Goal: Task Accomplishment & Management: Use online tool/utility

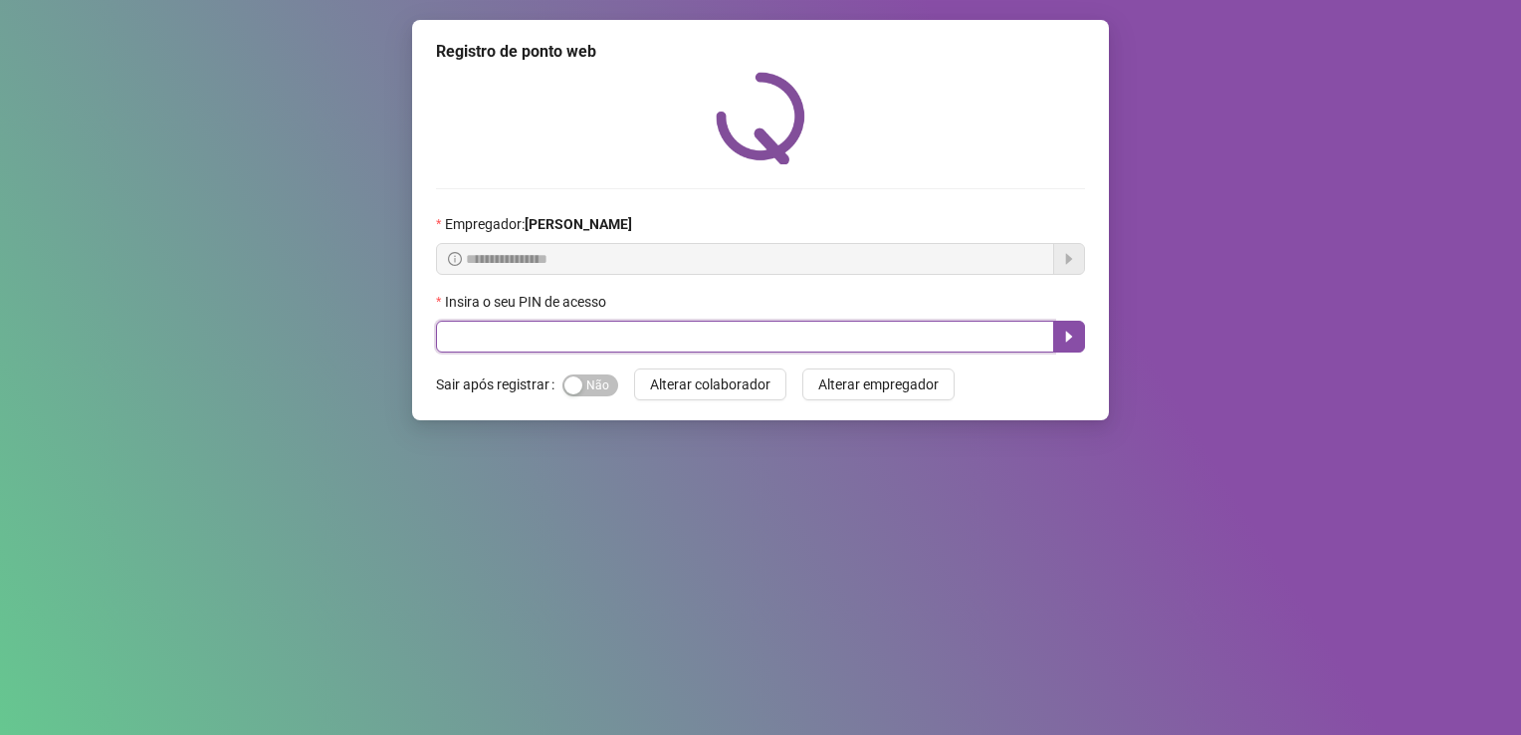
click at [723, 344] on input "text" at bounding box center [745, 336] width 618 height 32
type input "*****"
click at [1065, 340] on icon "caret-right" at bounding box center [1069, 336] width 16 height 16
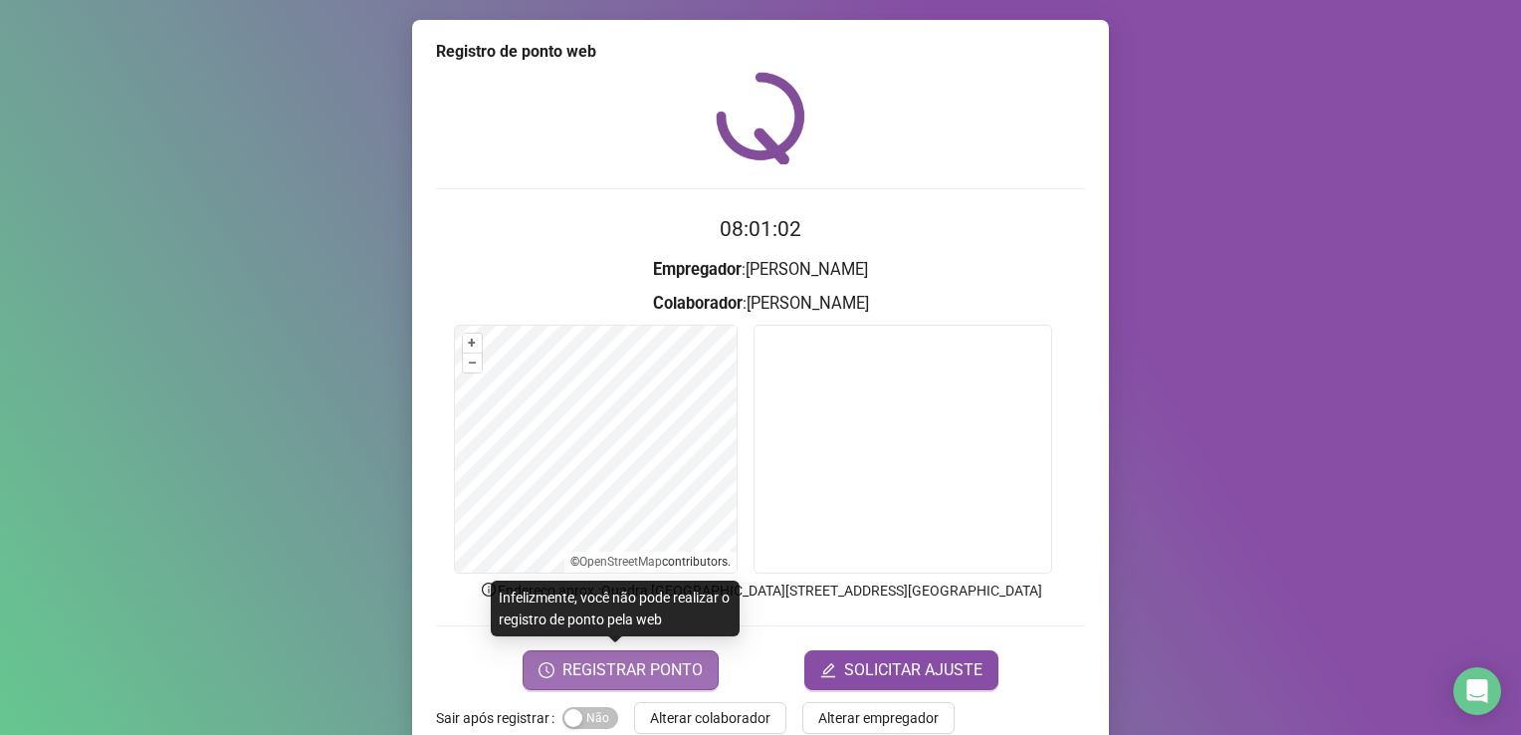
click at [625, 672] on span "REGISTRAR PONTO" at bounding box center [632, 670] width 140 height 24
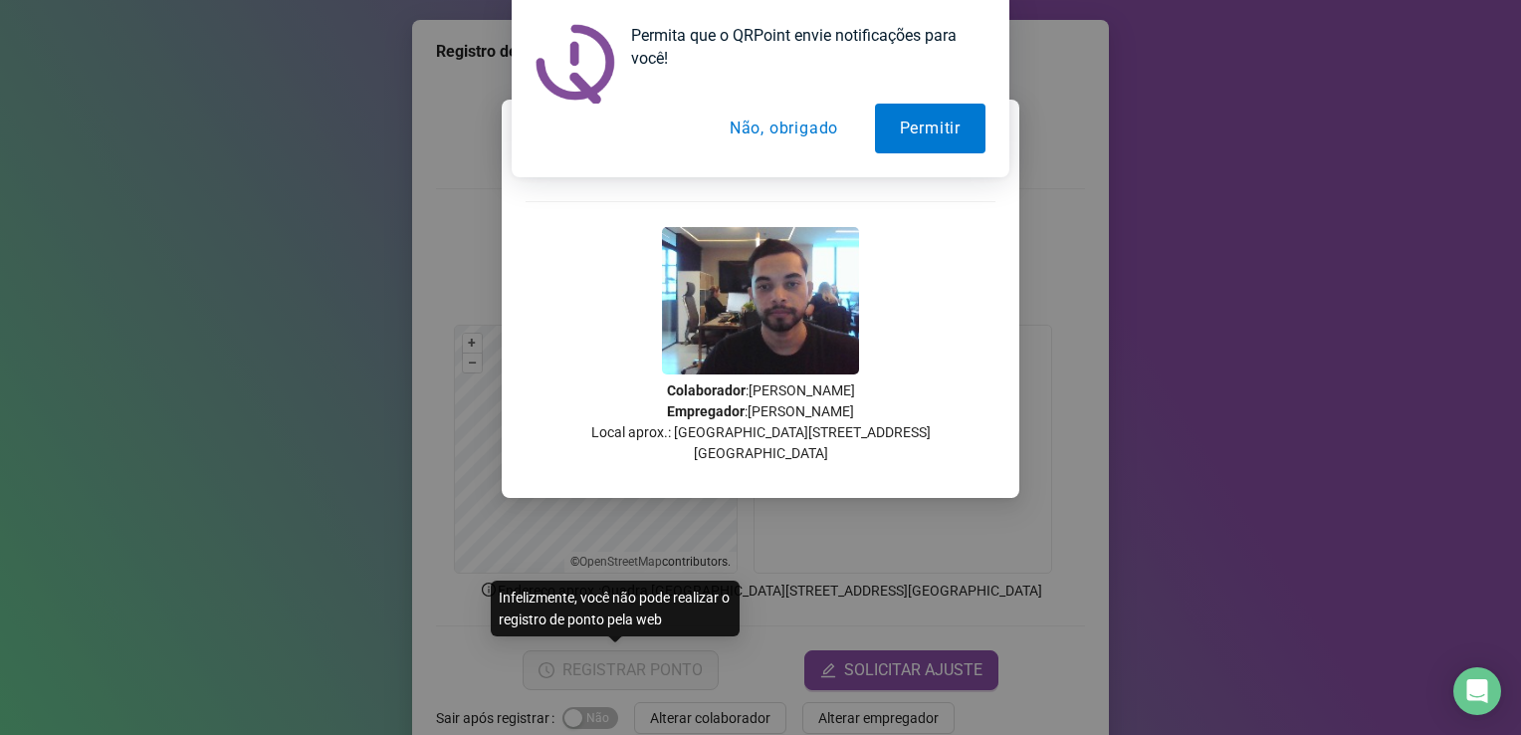
click at [775, 123] on button "Não, obrigado" at bounding box center [784, 129] width 158 height 50
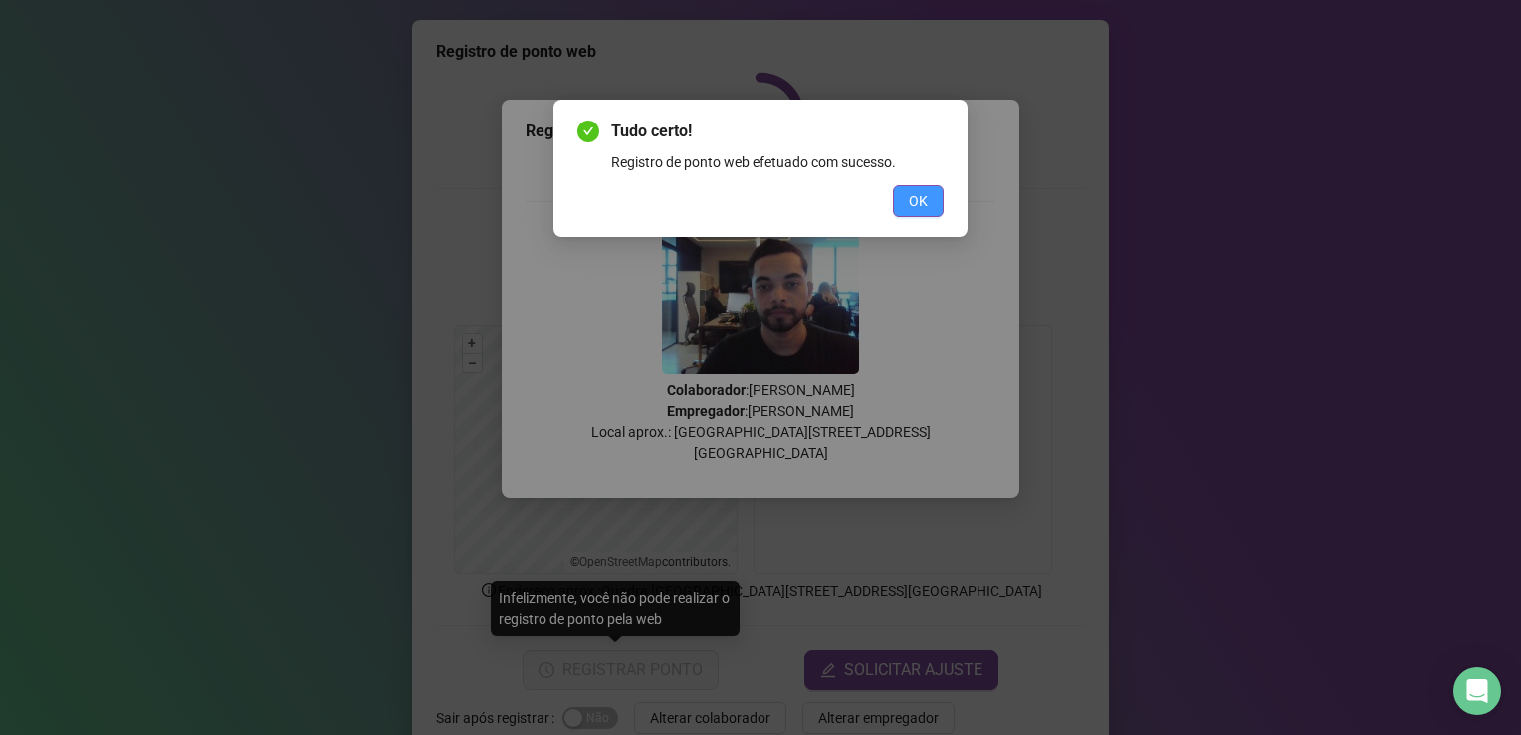
click at [911, 204] on span "OK" at bounding box center [918, 201] width 19 height 22
